Goal: Find specific page/section: Find specific page/section

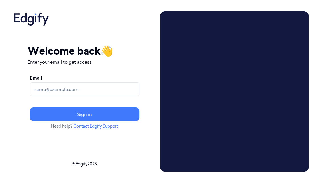
click at [62, 88] on input "Email" at bounding box center [84, 90] width 109 height 14
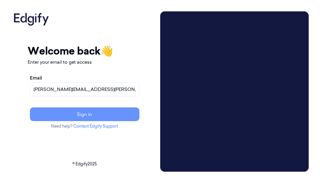
type input "[PERSON_NAME][EMAIL_ADDRESS][PERSON_NAME][DOMAIN_NAME]"
click at [82, 115] on button "Sign in" at bounding box center [84, 115] width 109 height 14
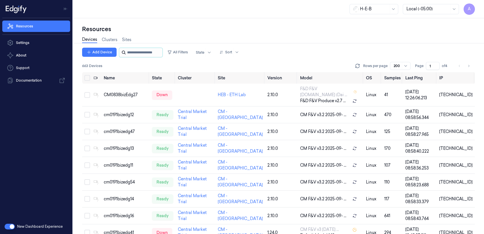
click at [139, 55] on input "string" at bounding box center [144, 52] width 34 height 9
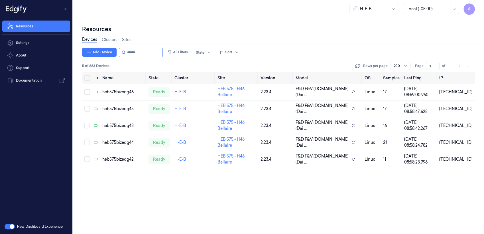
type input "******"
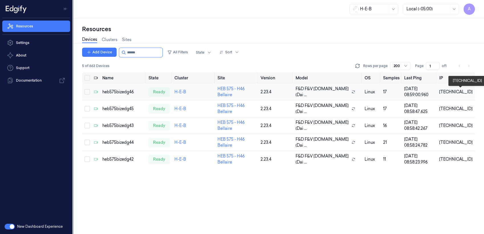
click at [320, 91] on div "[TECHNICAL_ID]" at bounding box center [455, 92] width 33 height 6
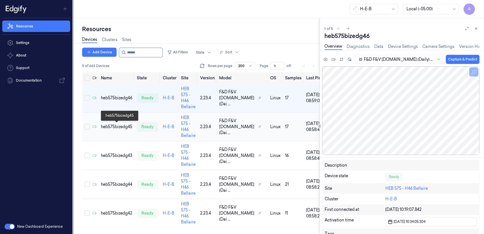
click at [113, 126] on div "heb575bizedg45" at bounding box center [116, 127] width 31 height 6
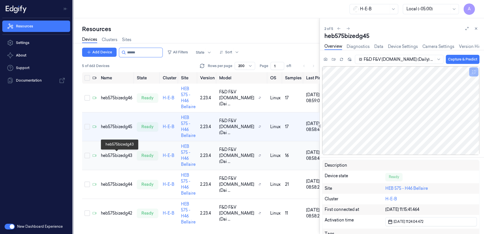
click at [109, 156] on div "heb575bizedg43" at bounding box center [116, 155] width 31 height 6
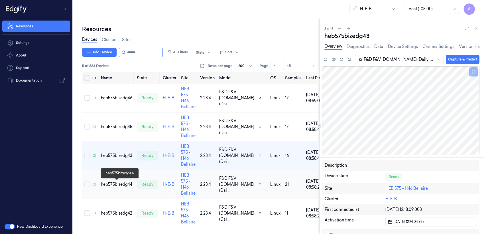
click at [109, 183] on div "heb575bizedg44" at bounding box center [116, 184] width 31 height 6
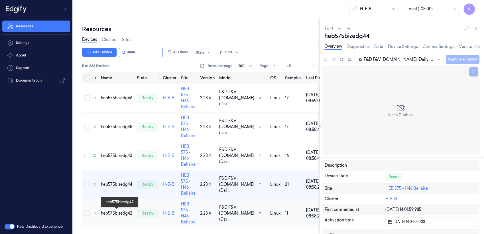
drag, startPoint x: 110, startPoint y: 211, endPoint x: 116, endPoint y: 203, distance: 9.7
click at [110, 183] on div "heb575bizedg42" at bounding box center [116, 213] width 31 height 6
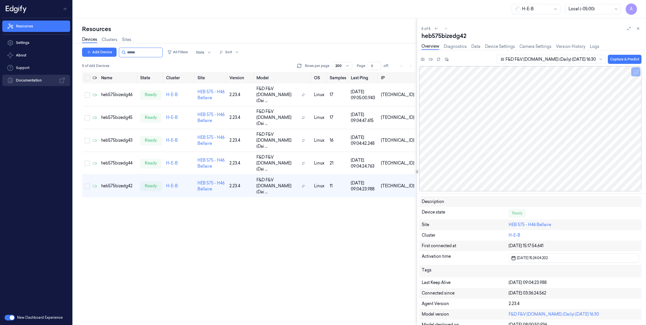
click at [40, 79] on link "Documentation" at bounding box center [36, 80] width 68 height 11
click at [320, 26] on icon at bounding box center [638, 28] width 4 height 4
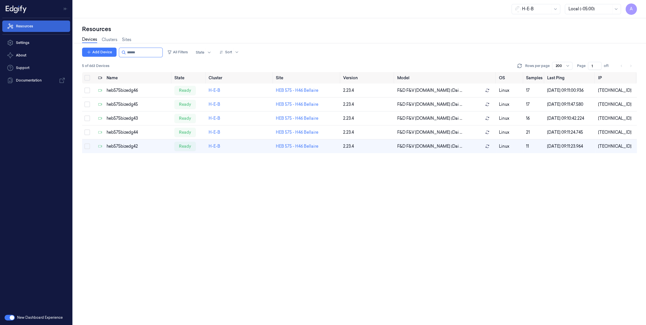
click at [50, 25] on link "Resources" at bounding box center [36, 26] width 68 height 11
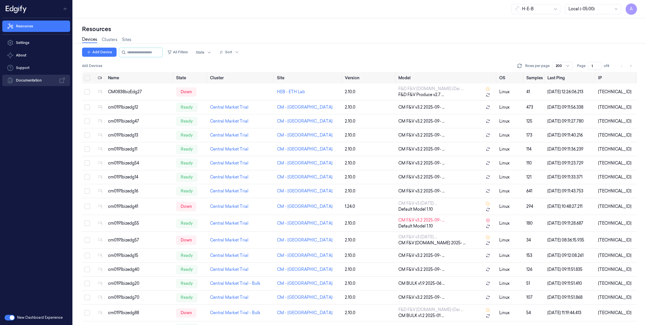
click at [36, 81] on link "Documentation" at bounding box center [36, 80] width 68 height 11
